Goal: Task Accomplishment & Management: Use online tool/utility

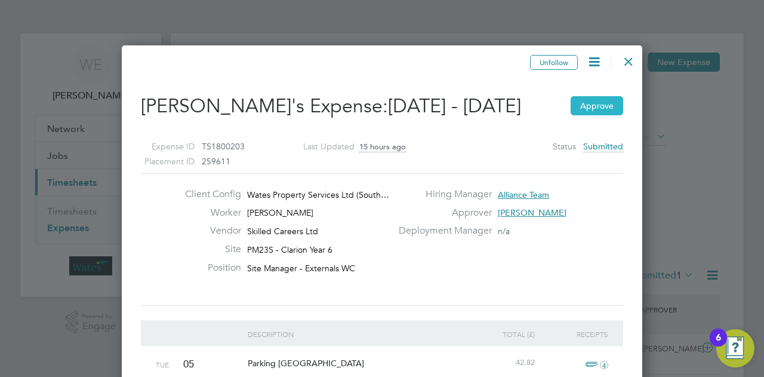
click at [598, 115] on button "Approve" at bounding box center [597, 105] width 53 height 19
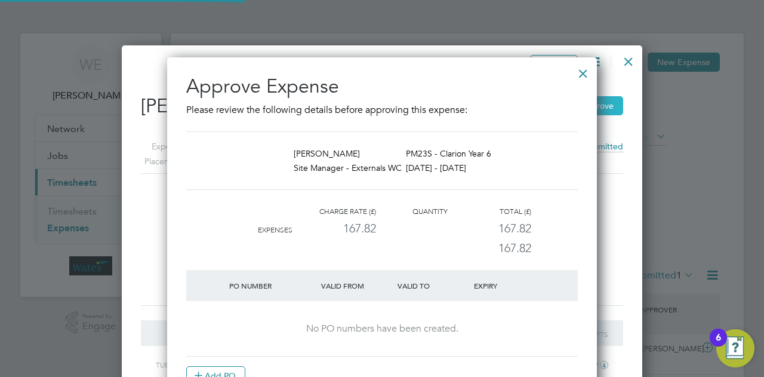
scroll to position [389, 430]
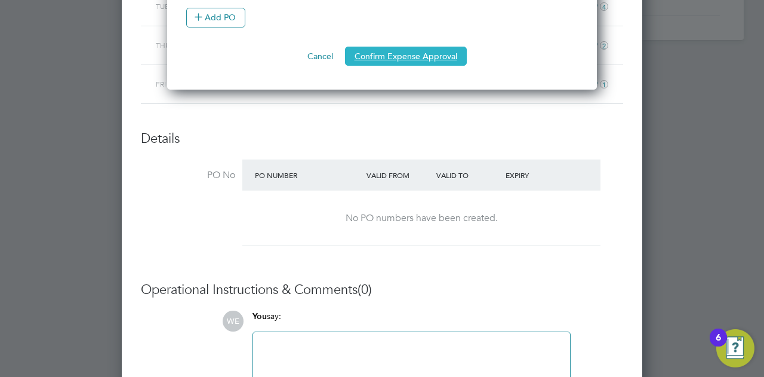
click at [403, 55] on button "Confirm Expense Approval" at bounding box center [406, 56] width 122 height 19
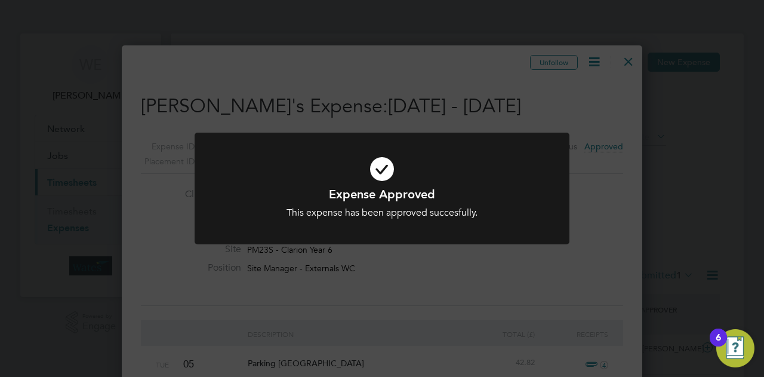
drag, startPoint x: 670, startPoint y: 132, endPoint x: 736, endPoint y: 122, distance: 67.0
click at [671, 132] on div "Expense Approved This expense has been approved succesfully. Cancel Okay" at bounding box center [382, 188] width 764 height 377
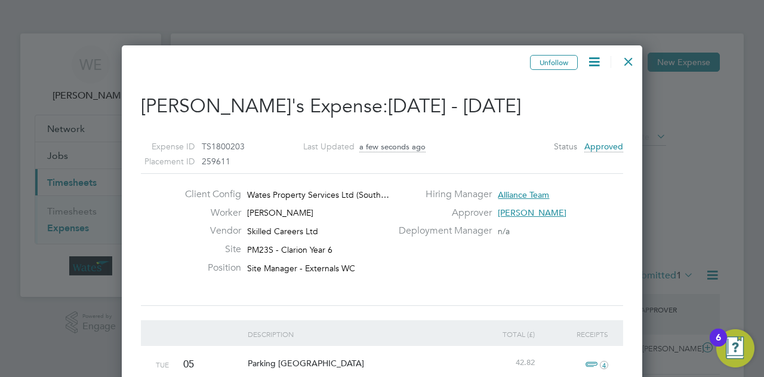
click at [627, 61] on div at bounding box center [628, 58] width 21 height 21
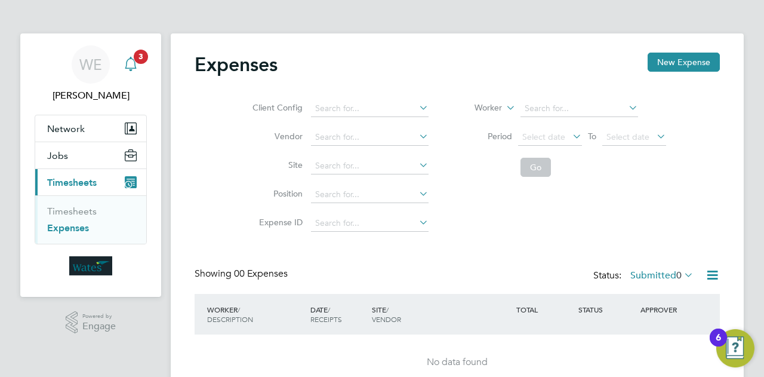
click at [140, 57] on span "3" at bounding box center [141, 57] width 14 height 14
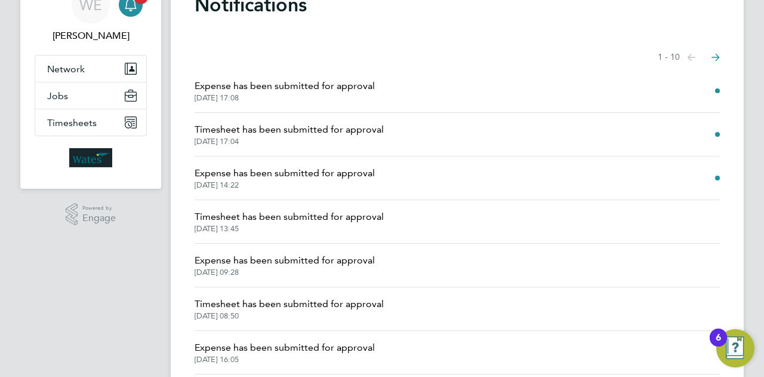
click at [288, 134] on span "Timesheet has been submitted for approval" at bounding box center [289, 129] width 189 height 14
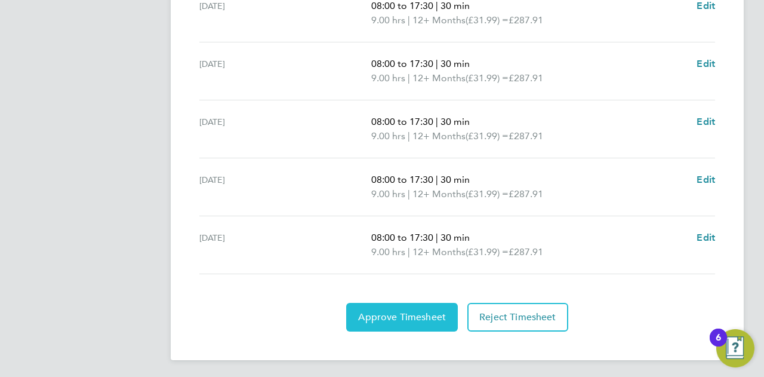
click at [384, 316] on span "Approve Timesheet" at bounding box center [402, 317] width 88 height 12
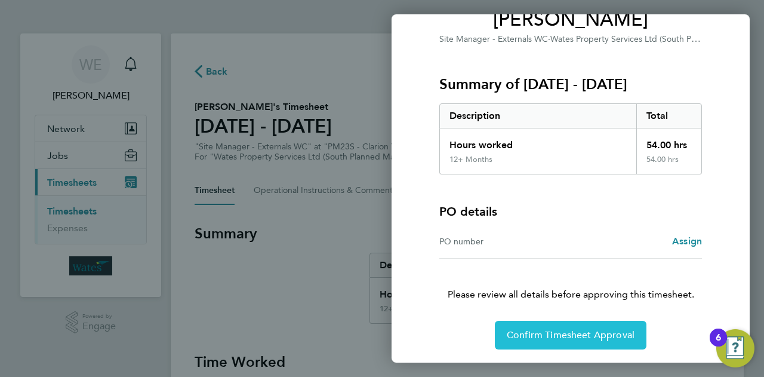
click at [557, 334] on span "Confirm Timesheet Approval" at bounding box center [571, 335] width 128 height 12
